Goal: Information Seeking & Learning: Learn about a topic

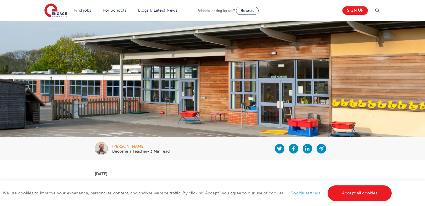
scroll to position [174, 0]
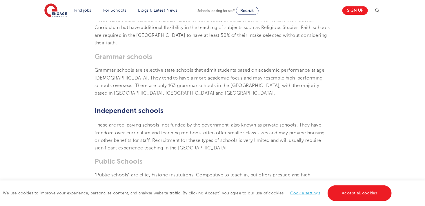
scroll to position [377, 0]
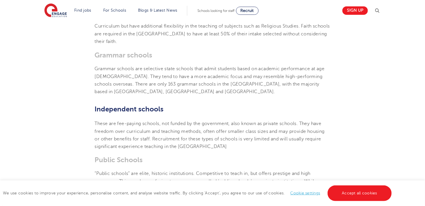
click at [83, 80] on section "[DATE] What are the different types of schools in the [GEOGRAPHIC_DATA]? A comp…" at bounding box center [213, 116] width 352 height 667
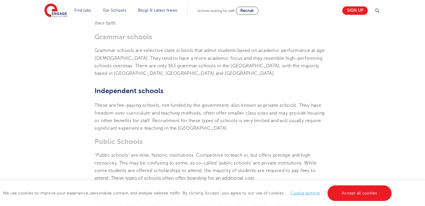
scroll to position [319, 0]
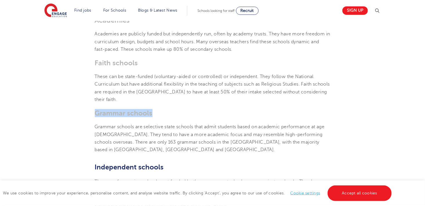
drag, startPoint x: 97, startPoint y: 92, endPoint x: 168, endPoint y: 92, distance: 71.4
click at [168, 109] on h3 "Grammar schools" at bounding box center [213, 113] width 236 height 8
drag, startPoint x: 168, startPoint y: 92, endPoint x: 202, endPoint y: 94, distance: 33.7
click at [202, 109] on h3 "Grammar schools" at bounding box center [213, 113] width 236 height 8
click at [292, 123] on p "Grammar schools are selective state schools that admit students based on academ…" at bounding box center [213, 138] width 236 height 30
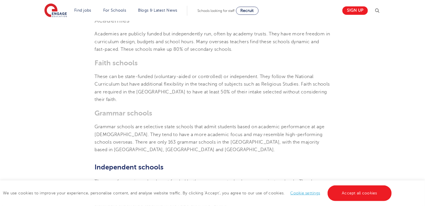
click at [51, 70] on section "[DATE] What are the different types of schools in the [GEOGRAPHIC_DATA]? A comp…" at bounding box center [213, 174] width 352 height 667
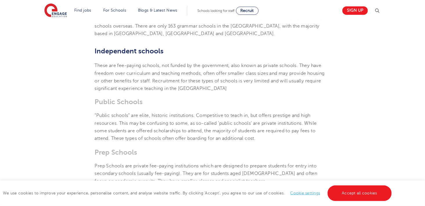
scroll to position [464, 0]
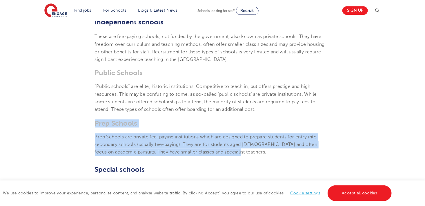
drag, startPoint x: 93, startPoint y: 102, endPoint x: 250, endPoint y: 135, distance: 160.6
click at [250, 135] on section "[DATE] What are the different types of schools in the [GEOGRAPHIC_DATA]? A comp…" at bounding box center [213, 29] width 352 height 667
click at [82, 110] on section "[DATE] What are the different types of schools in the [GEOGRAPHIC_DATA]? A comp…" at bounding box center [213, 29] width 352 height 667
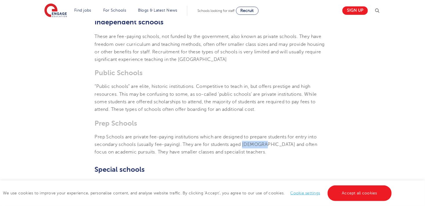
drag, startPoint x: 244, startPoint y: 126, endPoint x: 262, endPoint y: 126, distance: 18.0
click at [262, 135] on span "Prep Schools are private fee-paying institutions which are designed to prepare …" at bounding box center [206, 145] width 223 height 21
drag, startPoint x: 262, startPoint y: 126, endPoint x: 358, endPoint y: 104, distance: 98.8
click at [358, 104] on section "[DATE] What are the different types of schools in the [GEOGRAPHIC_DATA]? A comp…" at bounding box center [213, 29] width 352 height 667
click at [369, 75] on section "[DATE] What are the different types of schools in the [GEOGRAPHIC_DATA]? A comp…" at bounding box center [213, 29] width 352 height 667
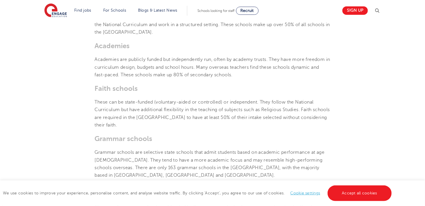
scroll to position [290, 0]
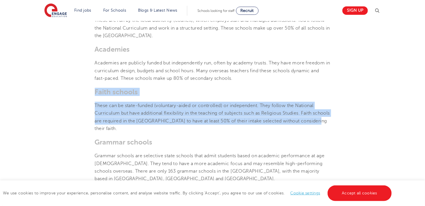
drag, startPoint x: 92, startPoint y: 78, endPoint x: 348, endPoint y: 107, distance: 257.6
click at [348, 107] on section "[DATE] What are the different types of schools in the [GEOGRAPHIC_DATA]? A comp…" at bounding box center [213, 203] width 352 height 667
drag, startPoint x: 348, startPoint y: 107, endPoint x: 377, endPoint y: 90, distance: 34.6
click at [377, 90] on section "[DATE] What are the different types of schools in the [GEOGRAPHIC_DATA]? A comp…" at bounding box center [213, 203] width 352 height 667
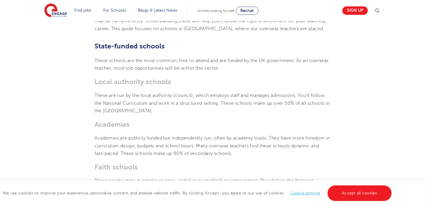
scroll to position [261, 0]
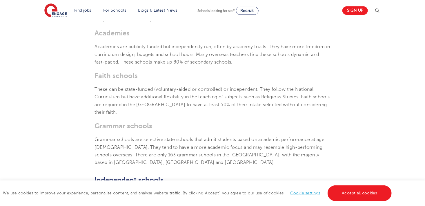
scroll to position [45, 0]
